Goal: Information Seeking & Learning: Find specific page/section

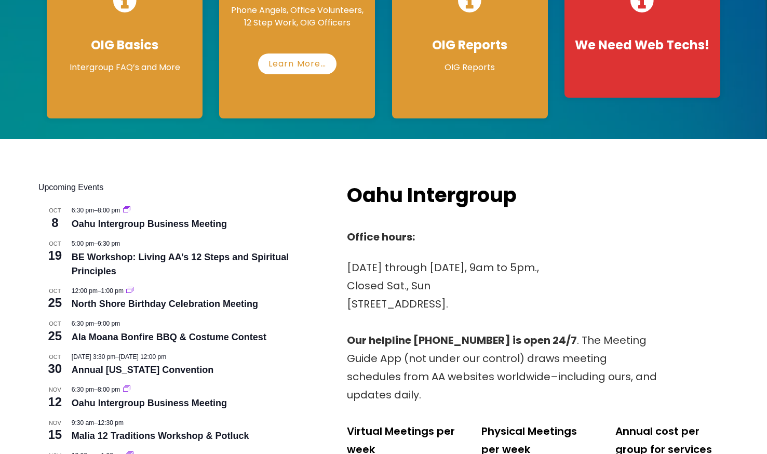
scroll to position [311, 0]
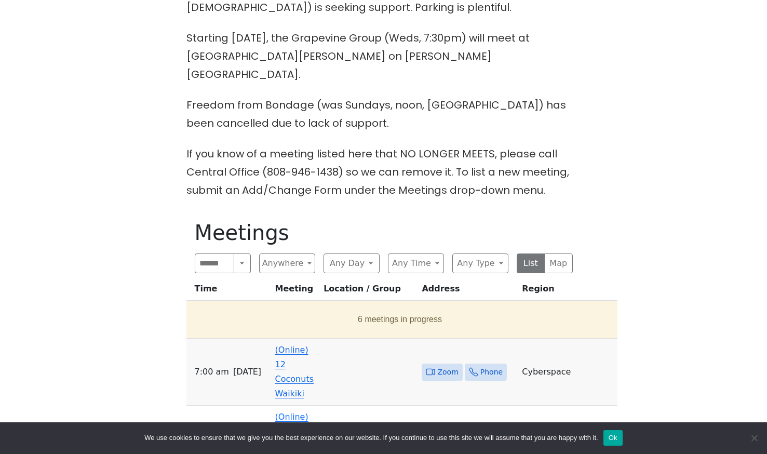
scroll to position [415, 0]
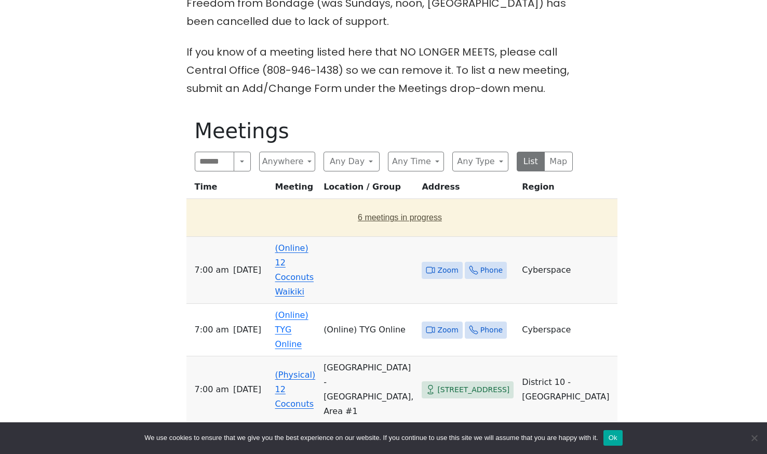
click at [397, 203] on button "6 meetings in progress" at bounding box center [400, 217] width 419 height 29
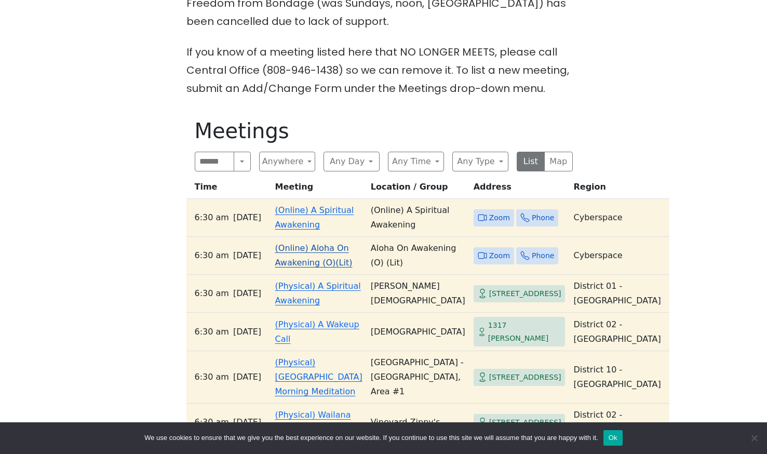
click at [310, 243] on link "(Online) Aloha On Awakening (O)(Lit)" at bounding box center [313, 255] width 77 height 24
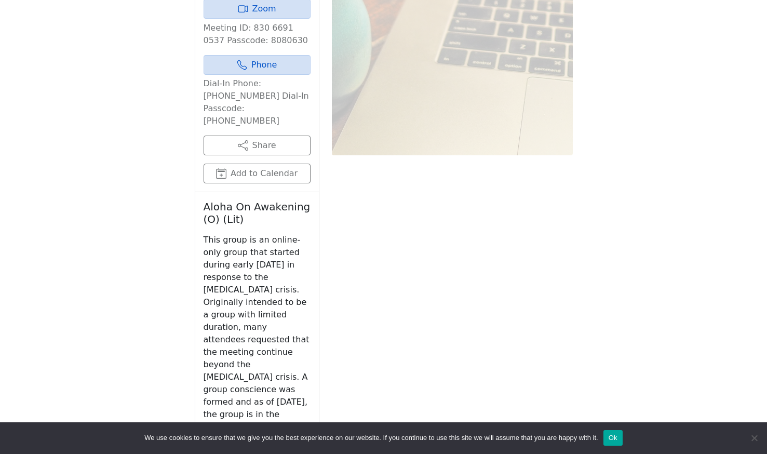
scroll to position [975, 0]
